Goal: Task Accomplishment & Management: Use online tool/utility

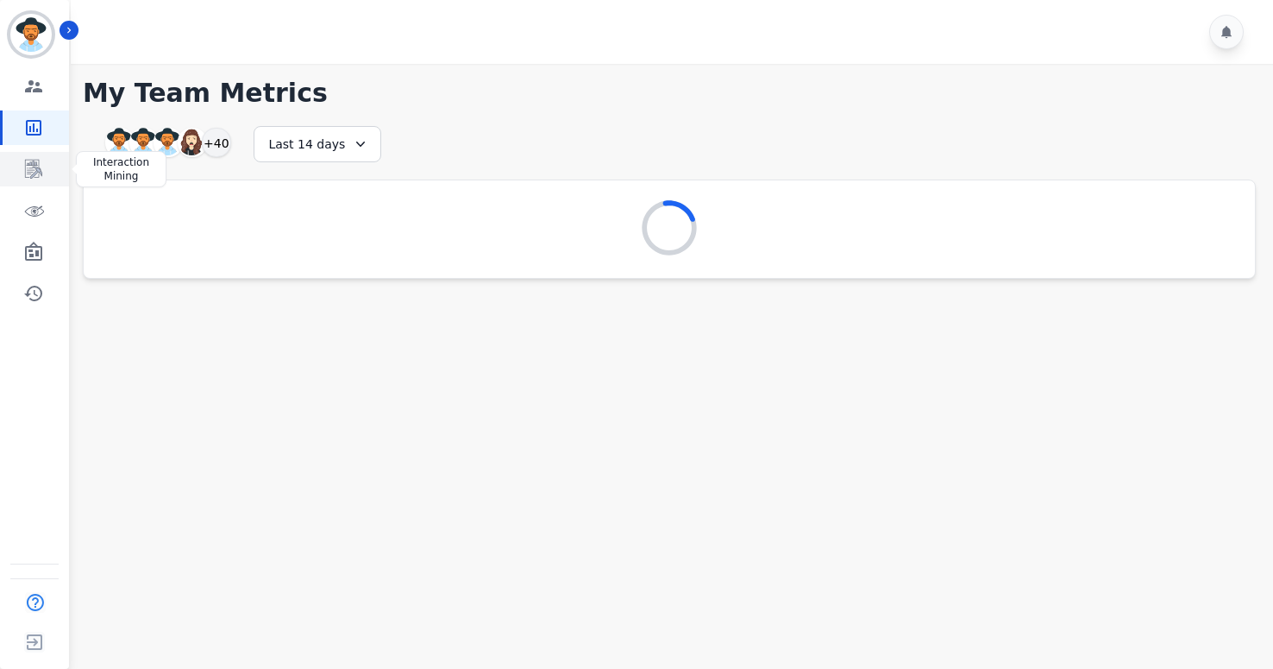
click at [31, 171] on icon "Sidebar" at bounding box center [33, 169] width 21 height 21
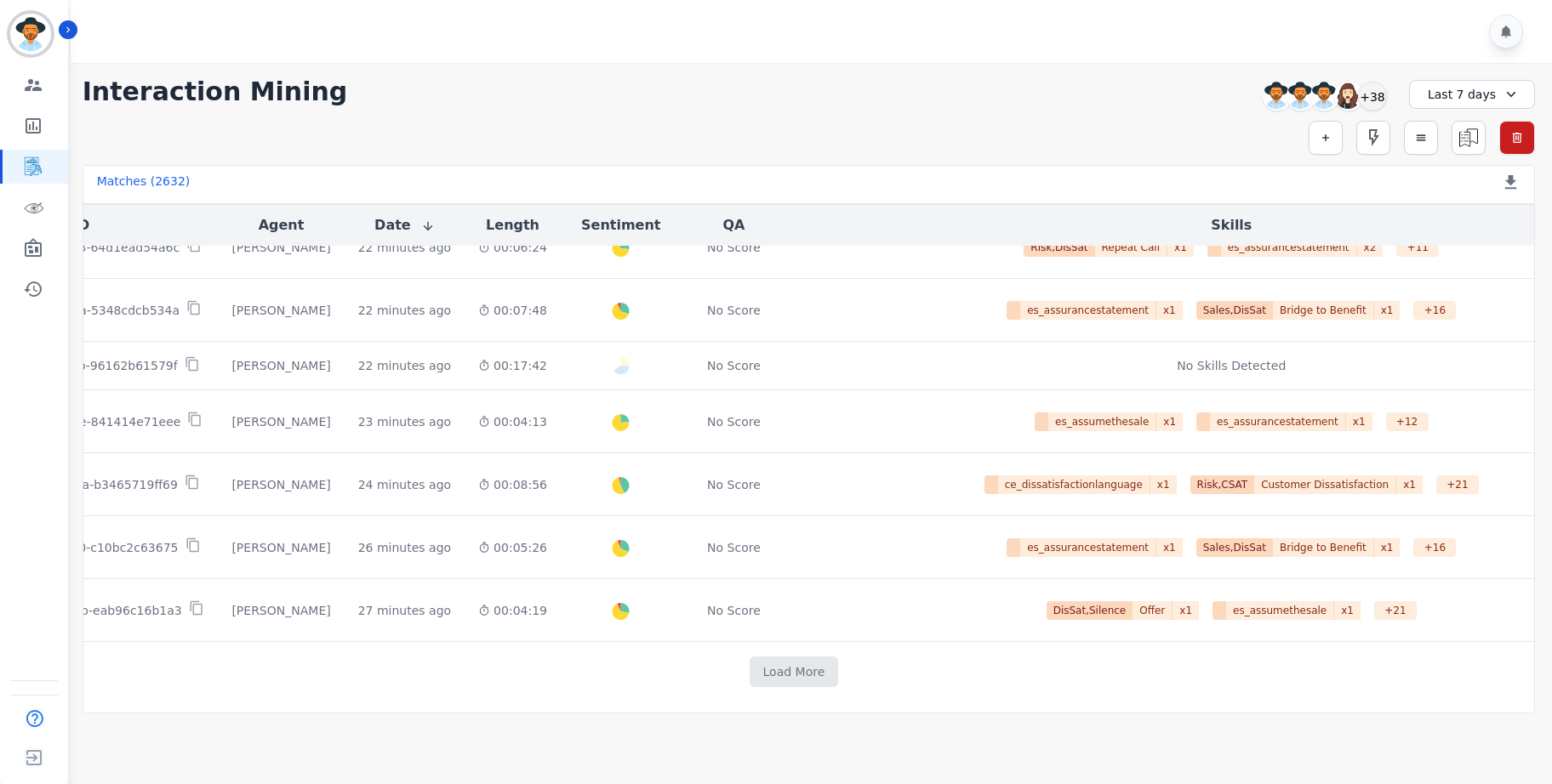
scroll to position [812, 238]
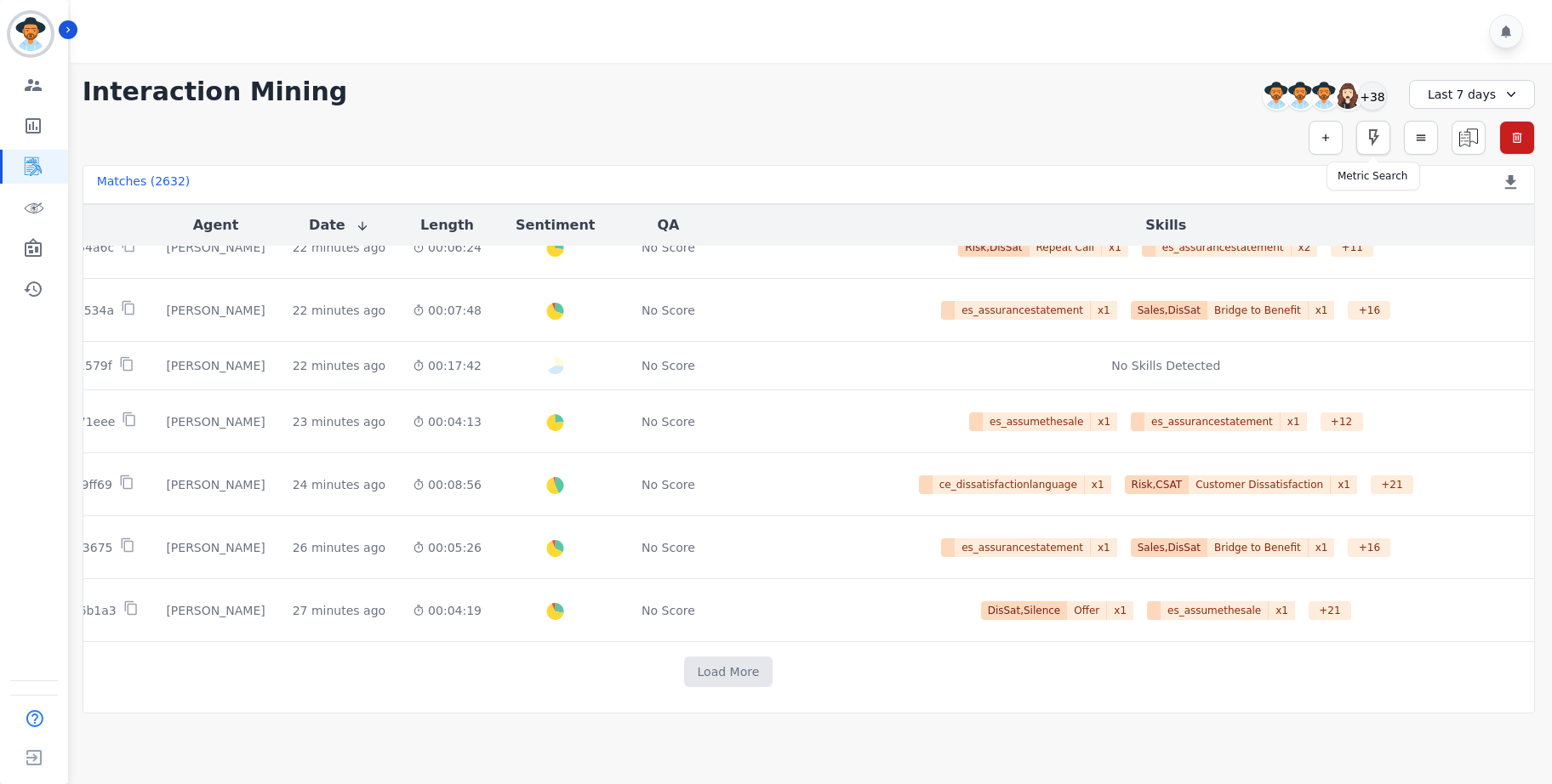
click at [1255, 143] on icon "button" at bounding box center [1373, 137] width 21 height 21
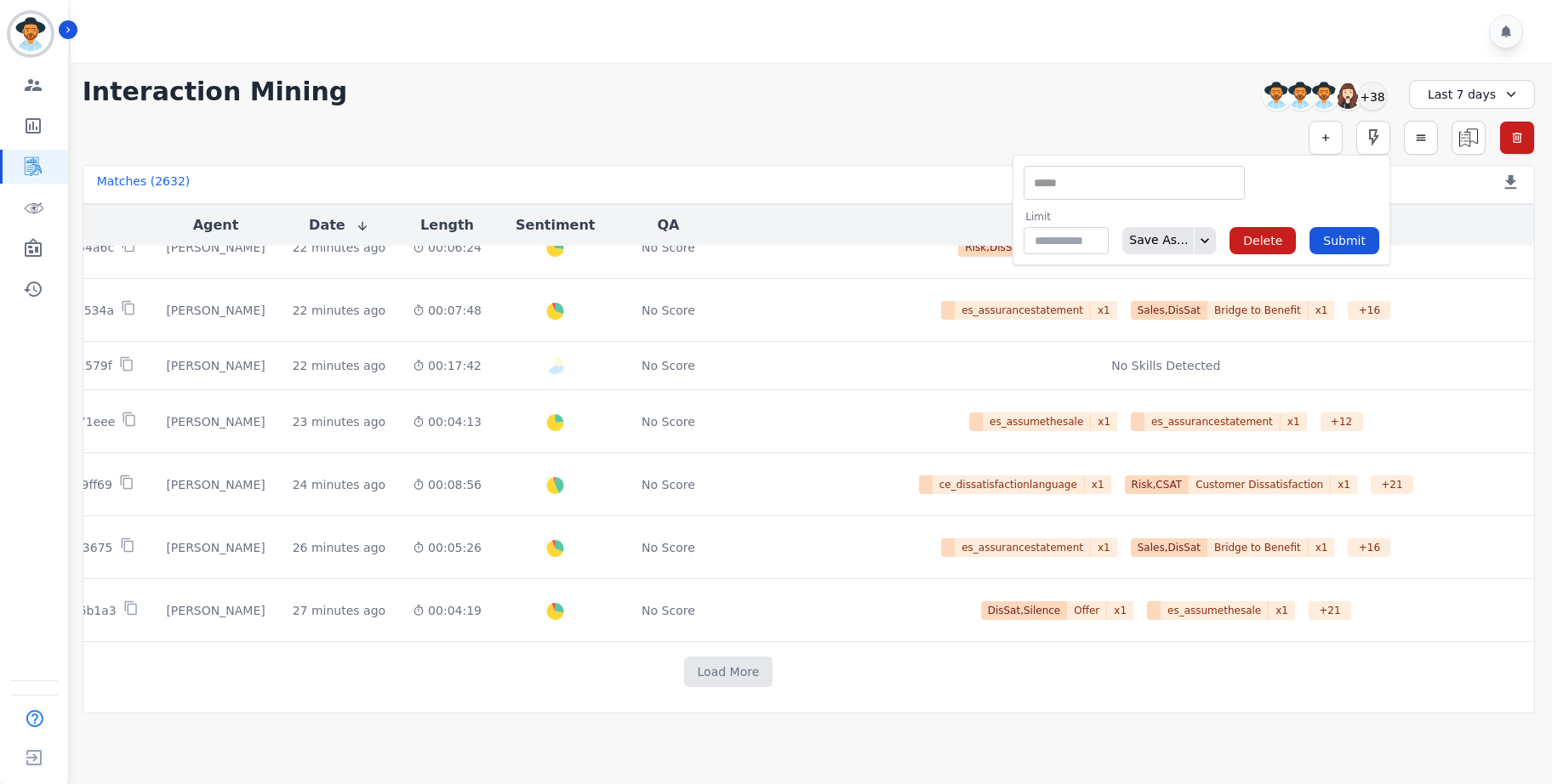
click at [1154, 194] on div "** Acknowledge Objection Active Listening Agent Confidence Agent Introduction A…" at bounding box center [1135, 182] width 221 height 35
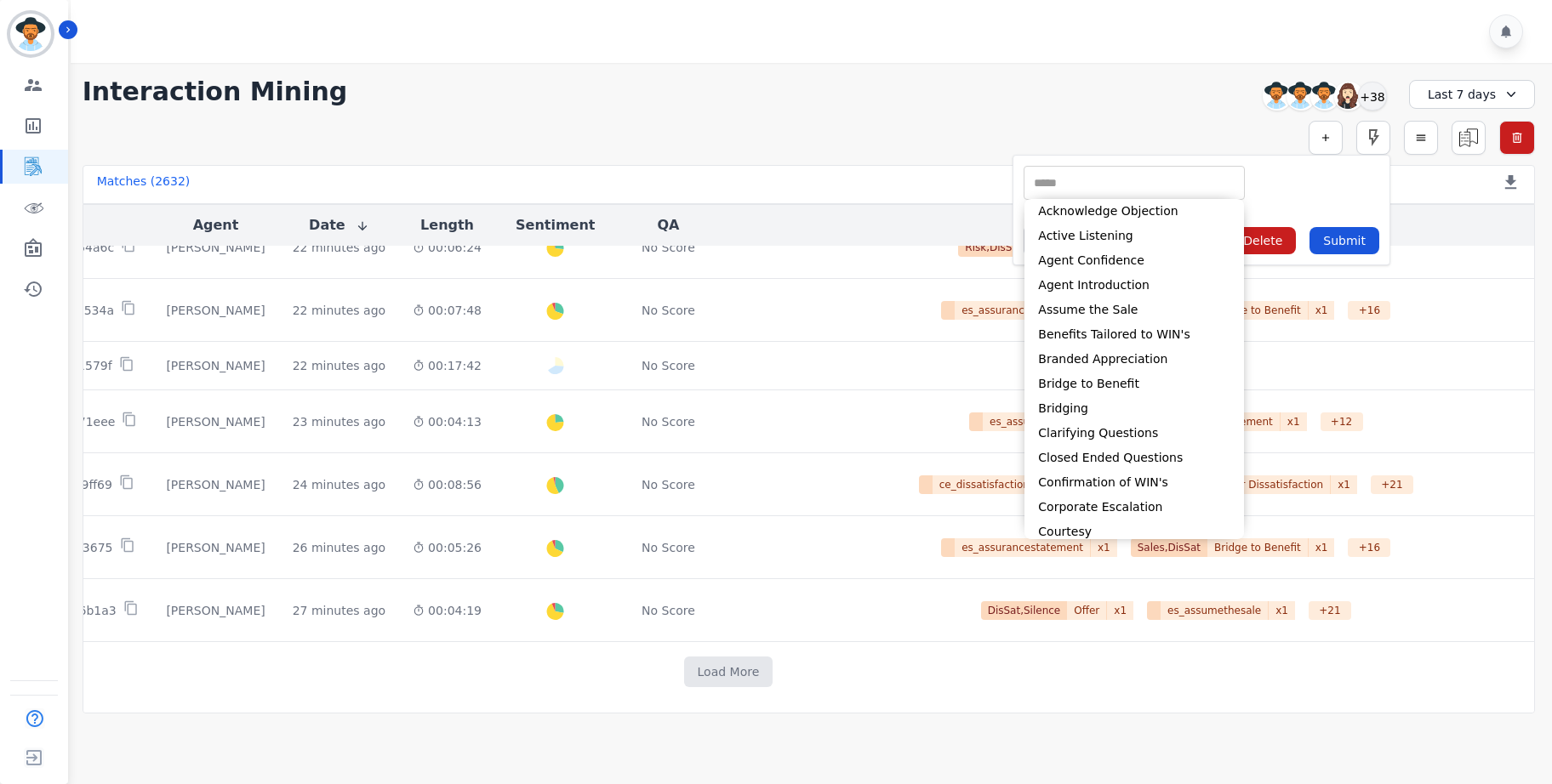
drag, startPoint x: 909, startPoint y: 90, endPoint x: 1056, endPoint y: 165, distance: 165.0
click at [910, 90] on div "**********" at bounding box center [809, 92] width 1453 height 31
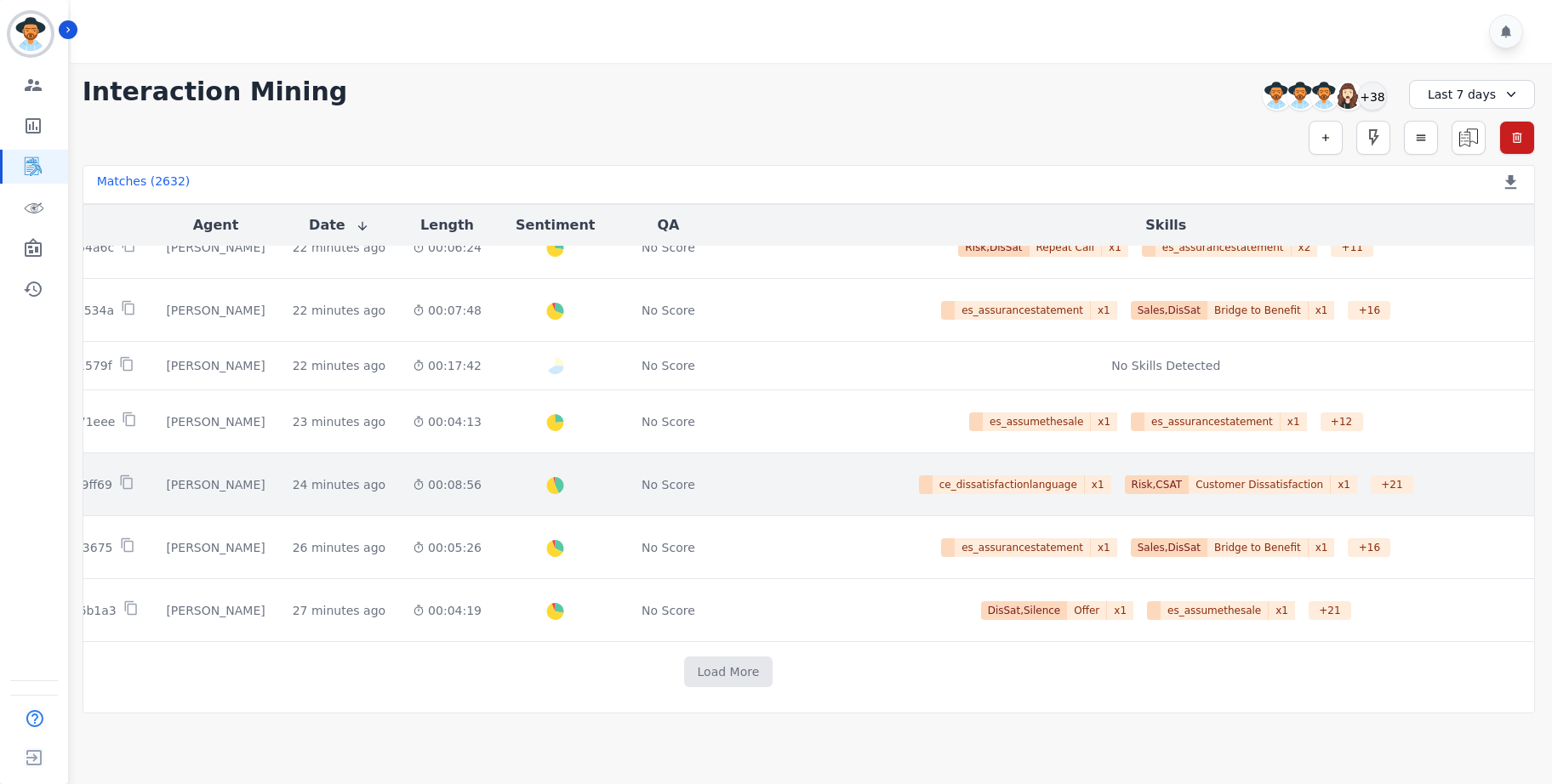
click at [443, 492] on td "00:08:56" at bounding box center [447, 485] width 96 height 63
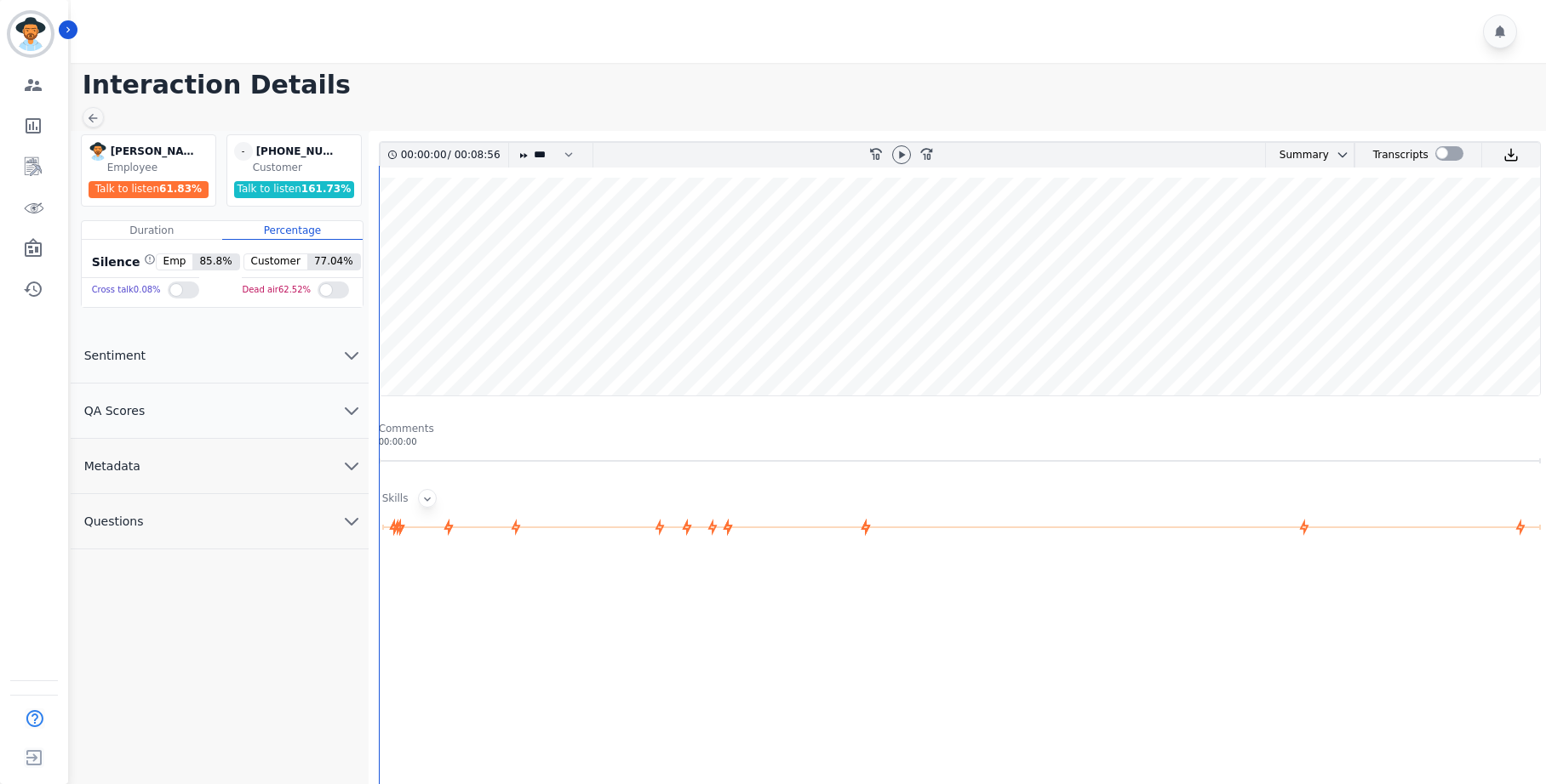
click at [426, 504] on icon at bounding box center [427, 499] width 14 height 14
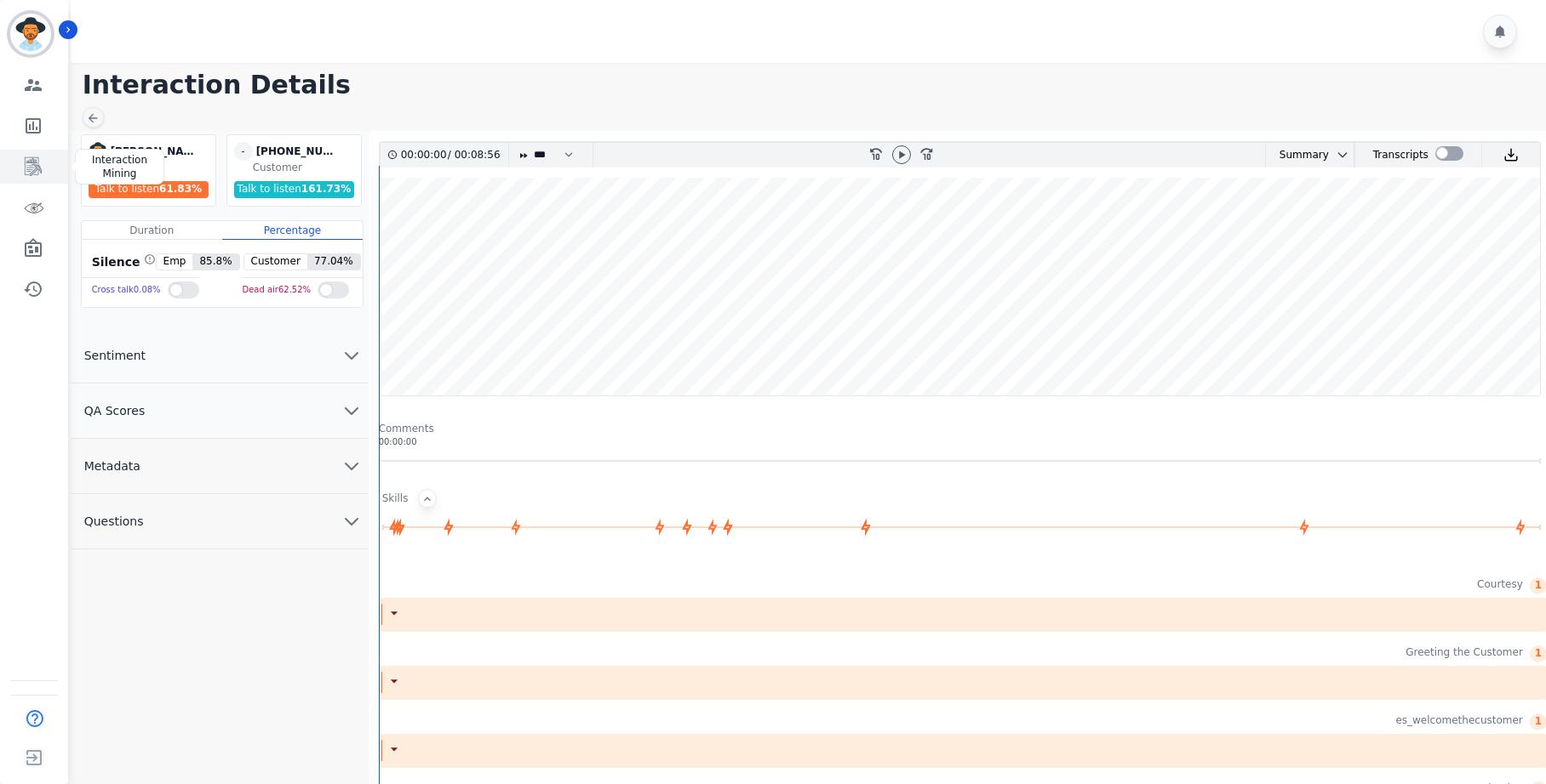
click at [36, 169] on icon "Sidebar" at bounding box center [33, 167] width 17 height 19
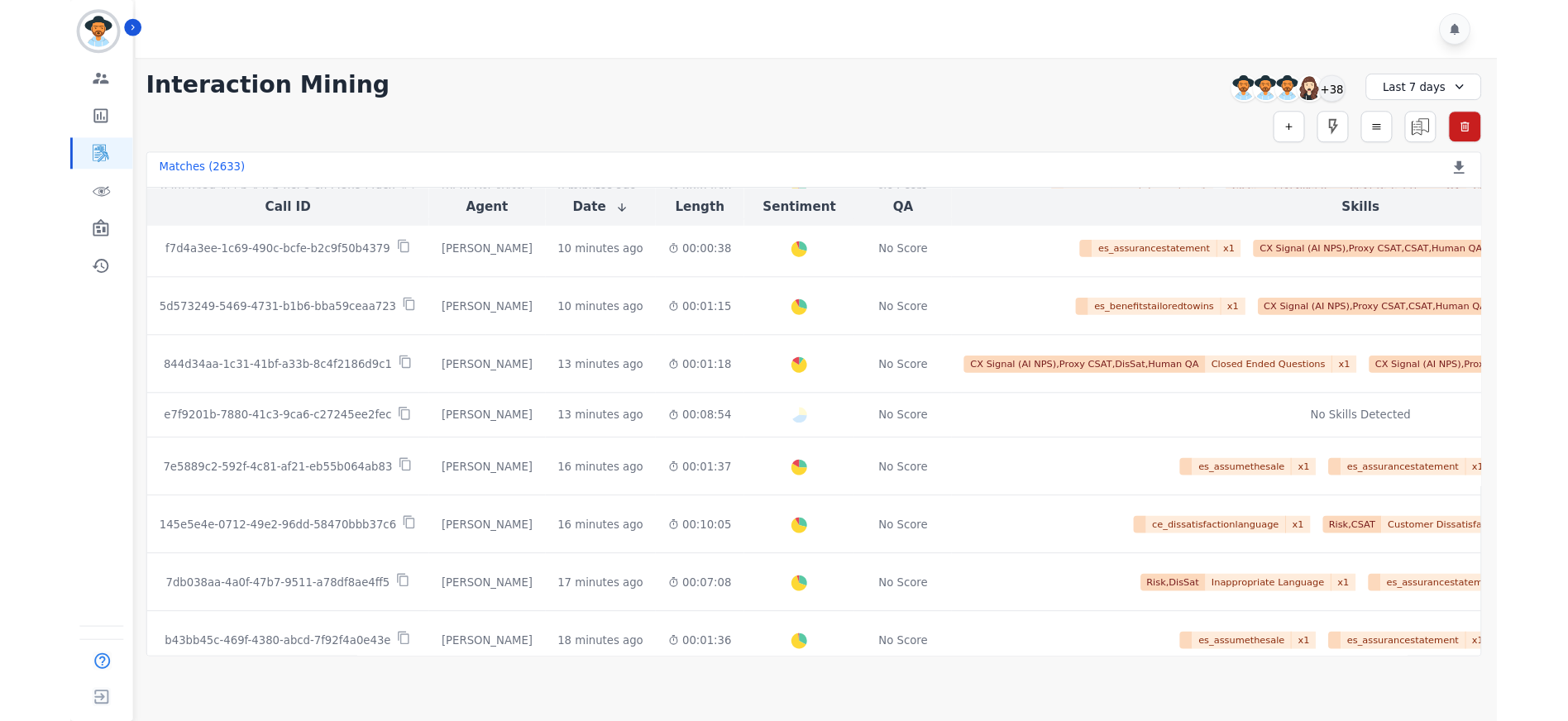
scroll to position [316, 0]
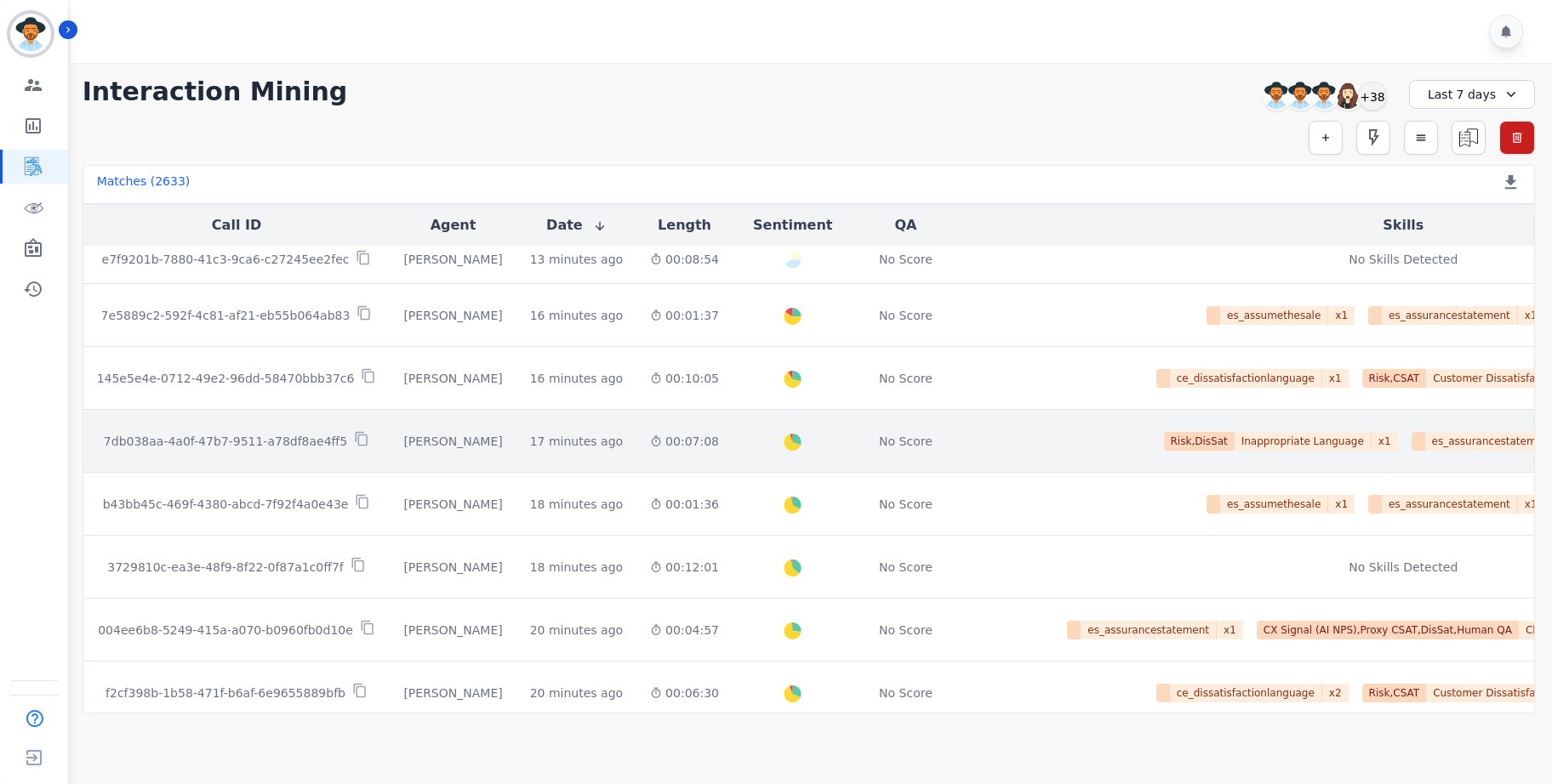
click at [693, 450] on td "00:07:08" at bounding box center [684, 442] width 96 height 63
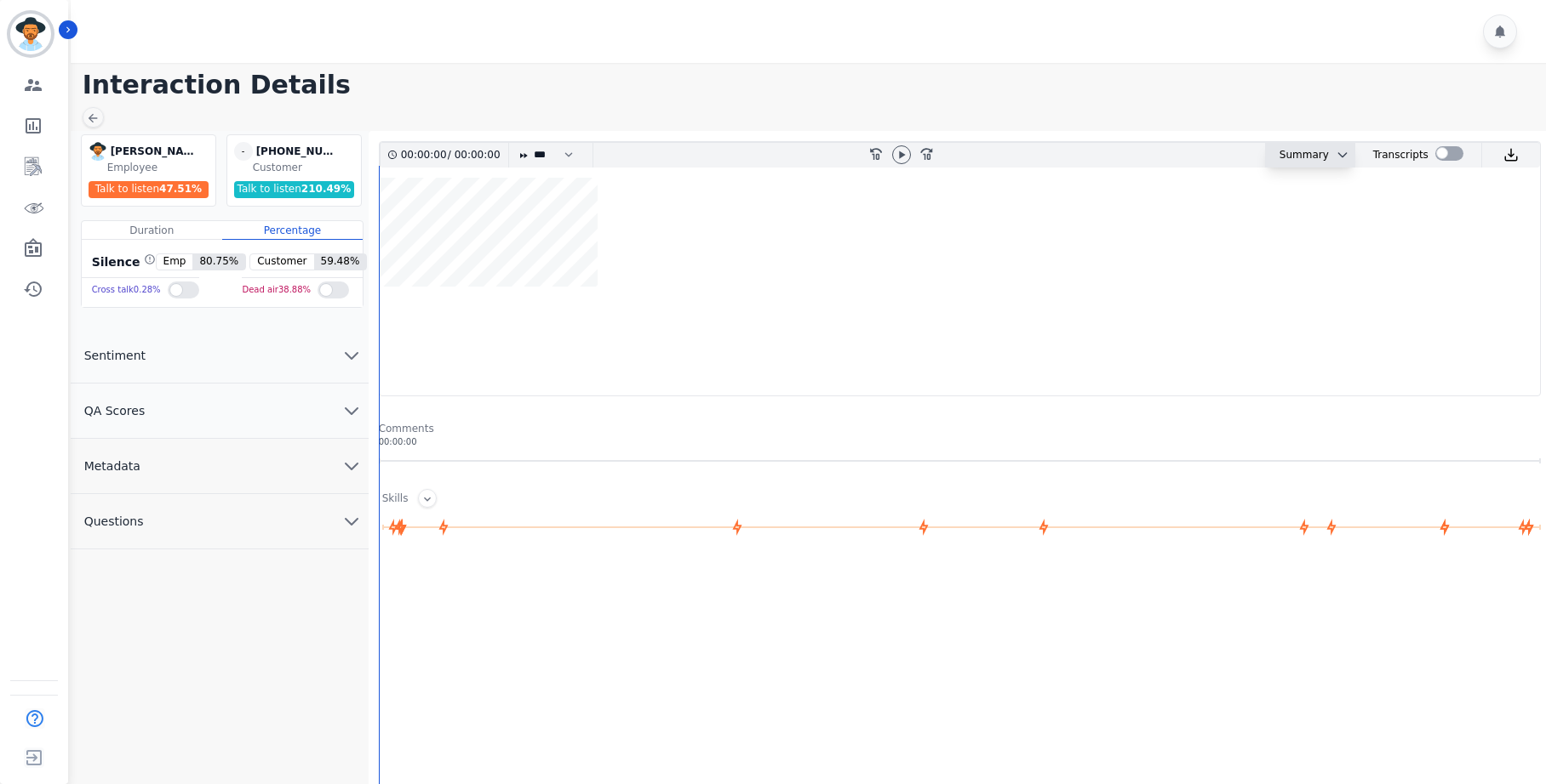
click at [1255, 162] on div "Summary" at bounding box center [1297, 155] width 63 height 25
click at [1255, 157] on div "Summary" at bounding box center [1297, 155] width 63 height 25
click at [1255, 157] on icon "chevron down" at bounding box center [1343, 155] width 14 height 14
